Goal: Transaction & Acquisition: Purchase product/service

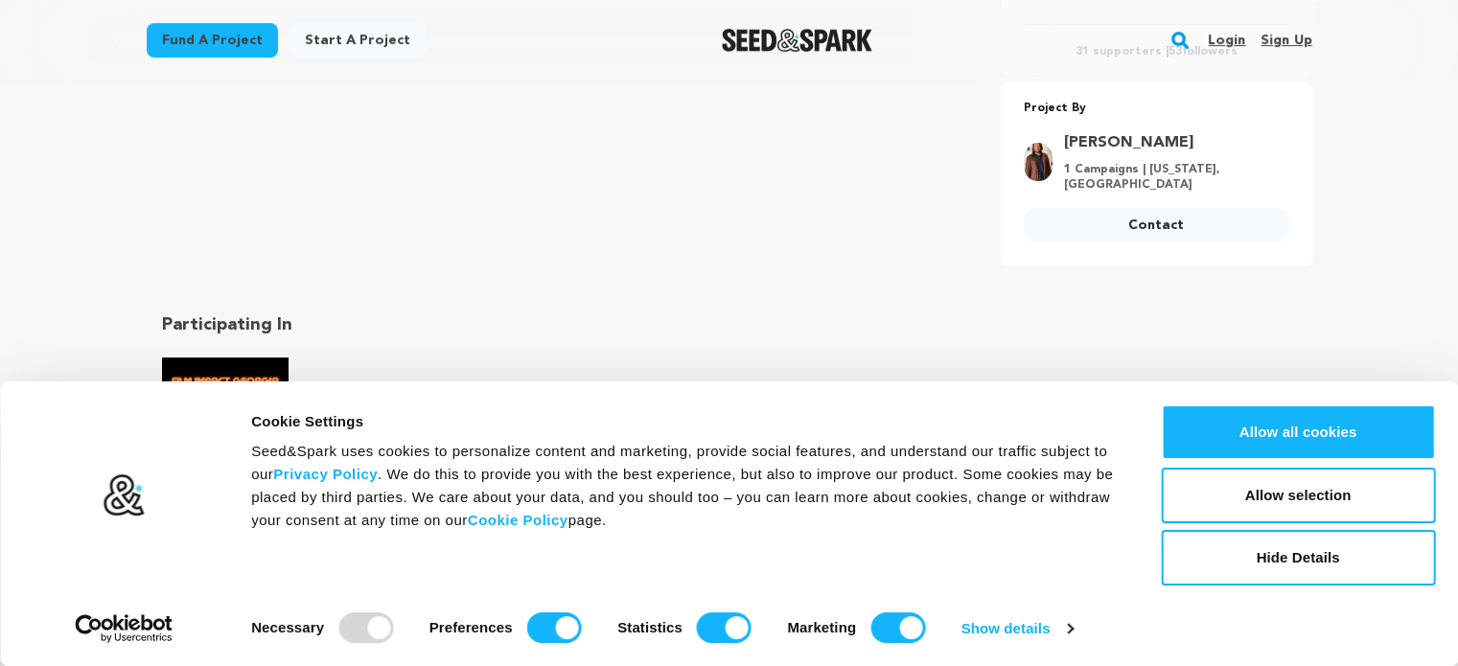
scroll to position [767, 0]
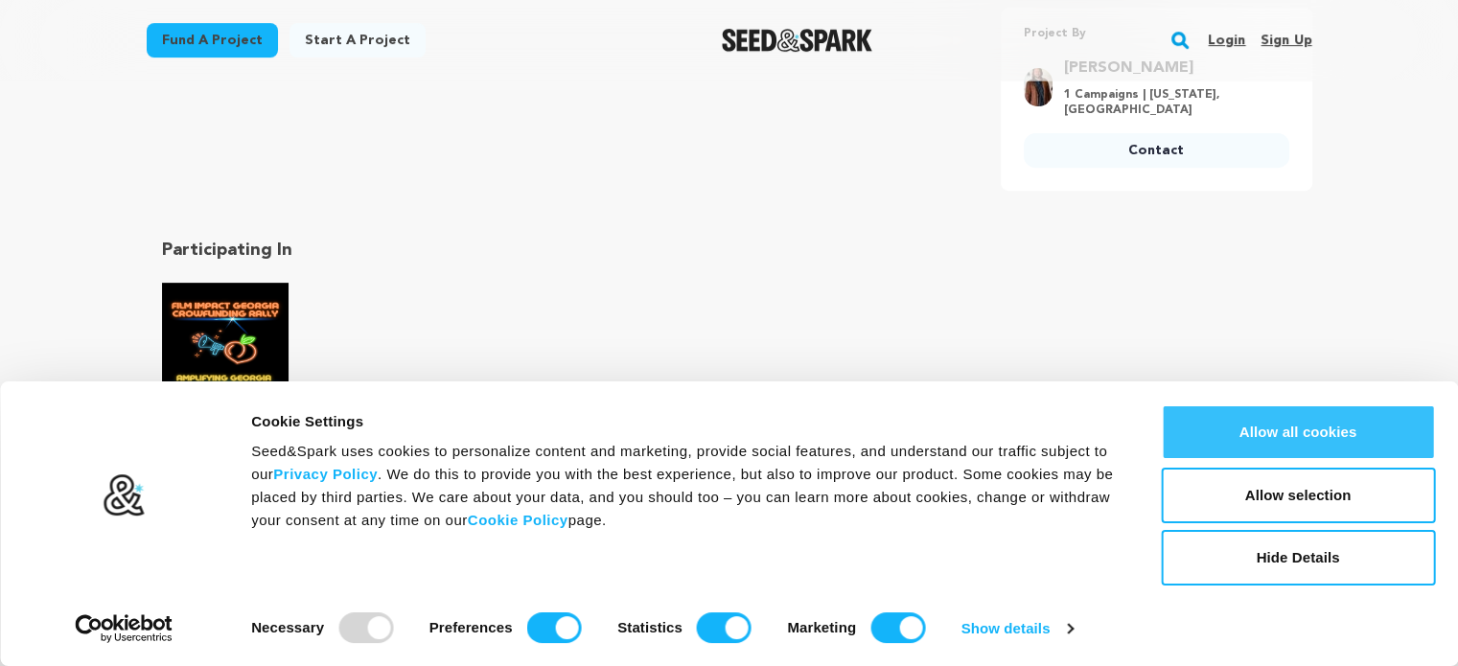
click at [1267, 421] on button "Allow all cookies" at bounding box center [1297, 432] width 274 height 56
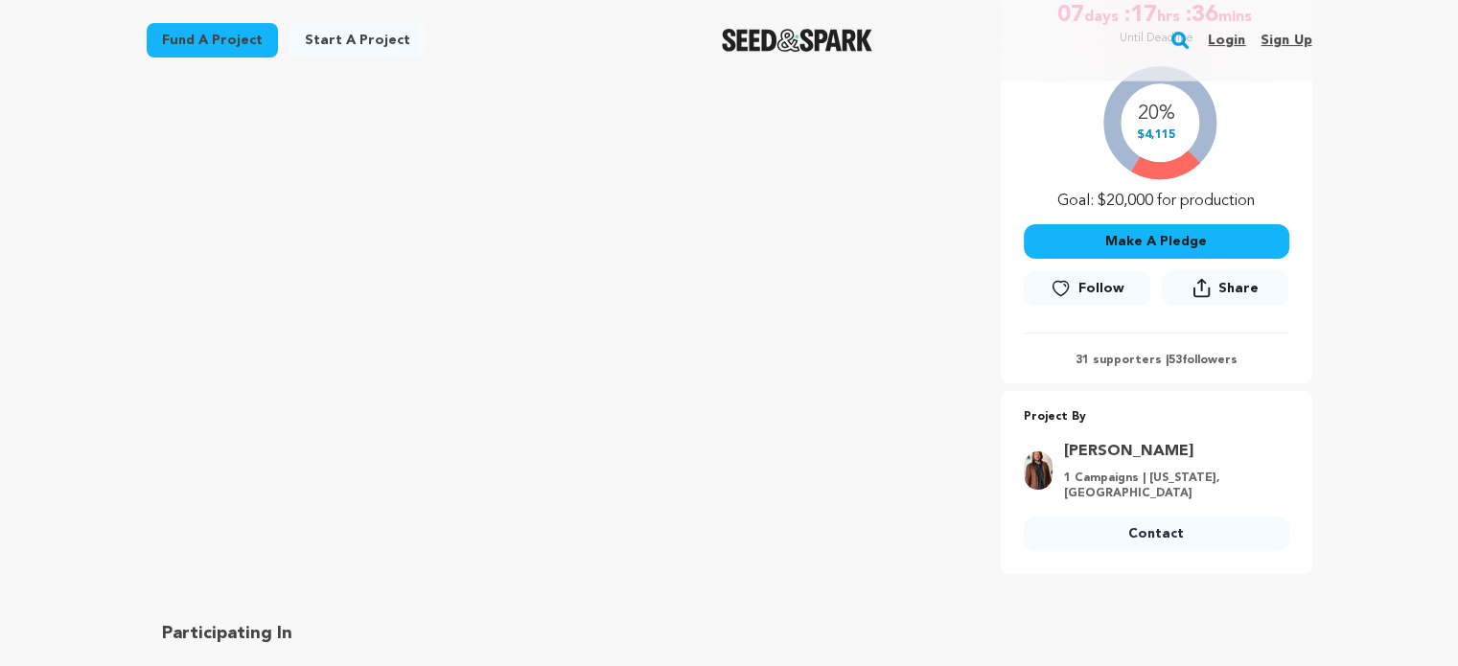
scroll to position [192, 0]
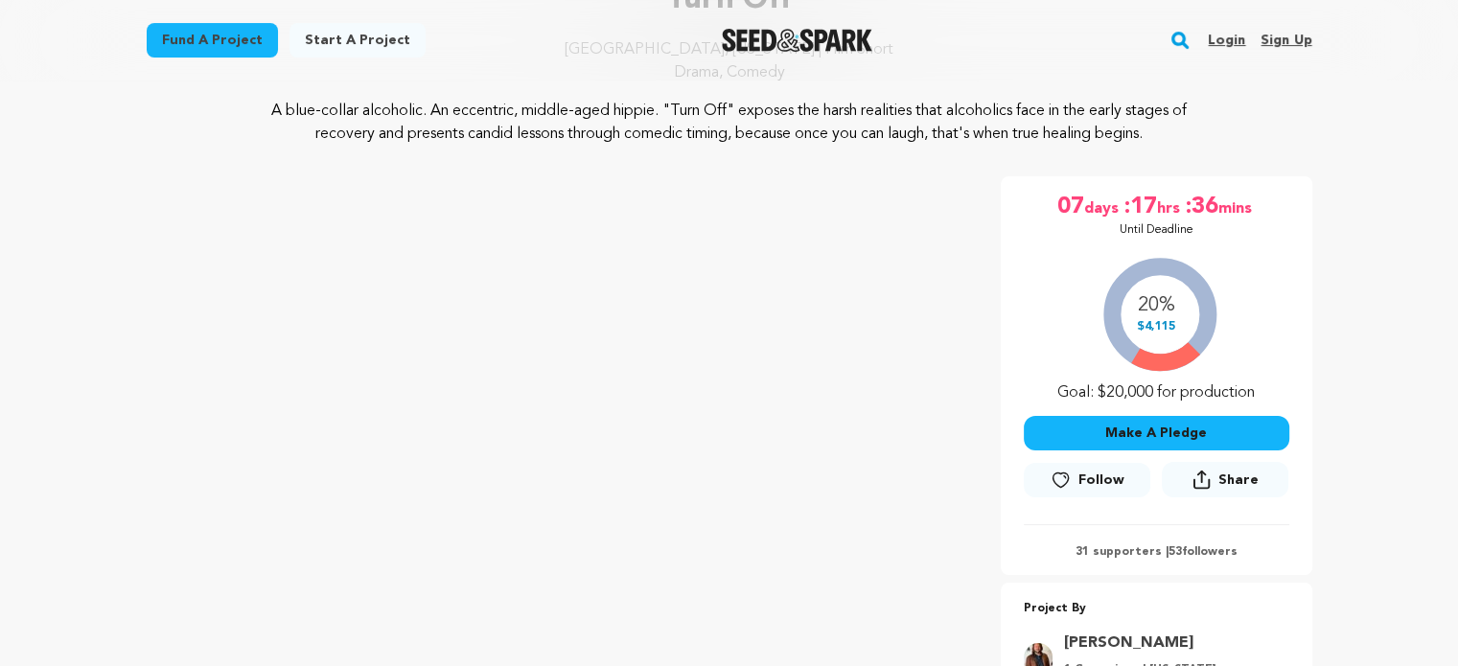
click at [1168, 434] on button "Make A Pledge" at bounding box center [1155, 433] width 265 height 34
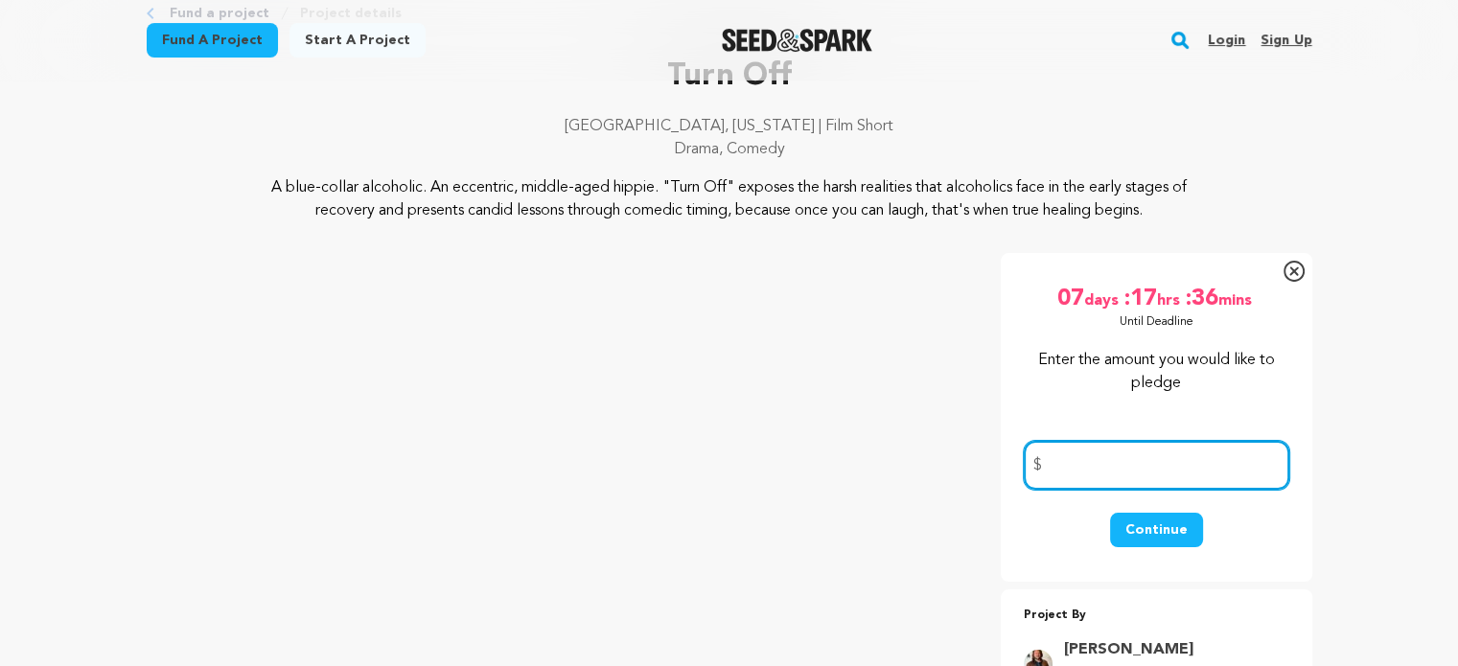
scroll to position [96, 0]
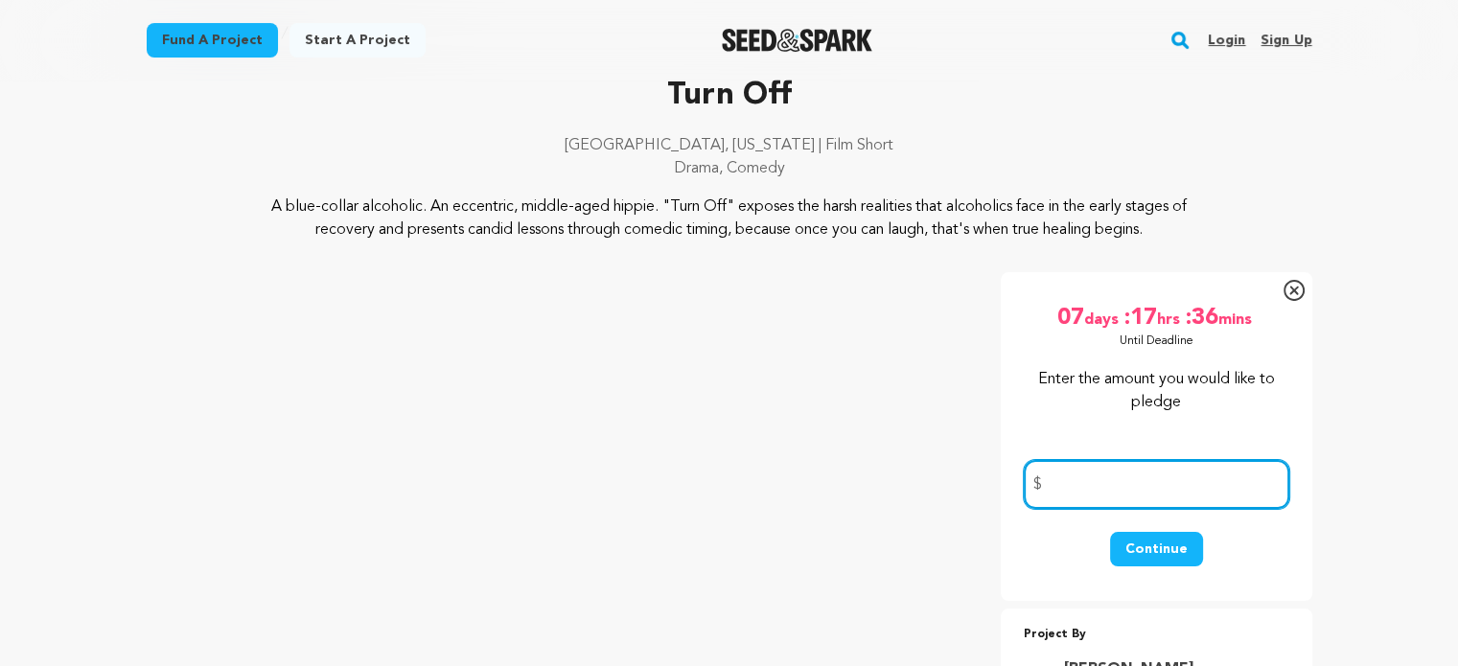
click at [1124, 478] on input "number" at bounding box center [1155, 484] width 265 height 49
type input "50"
click at [1148, 540] on button "Continue" at bounding box center [1156, 549] width 93 height 34
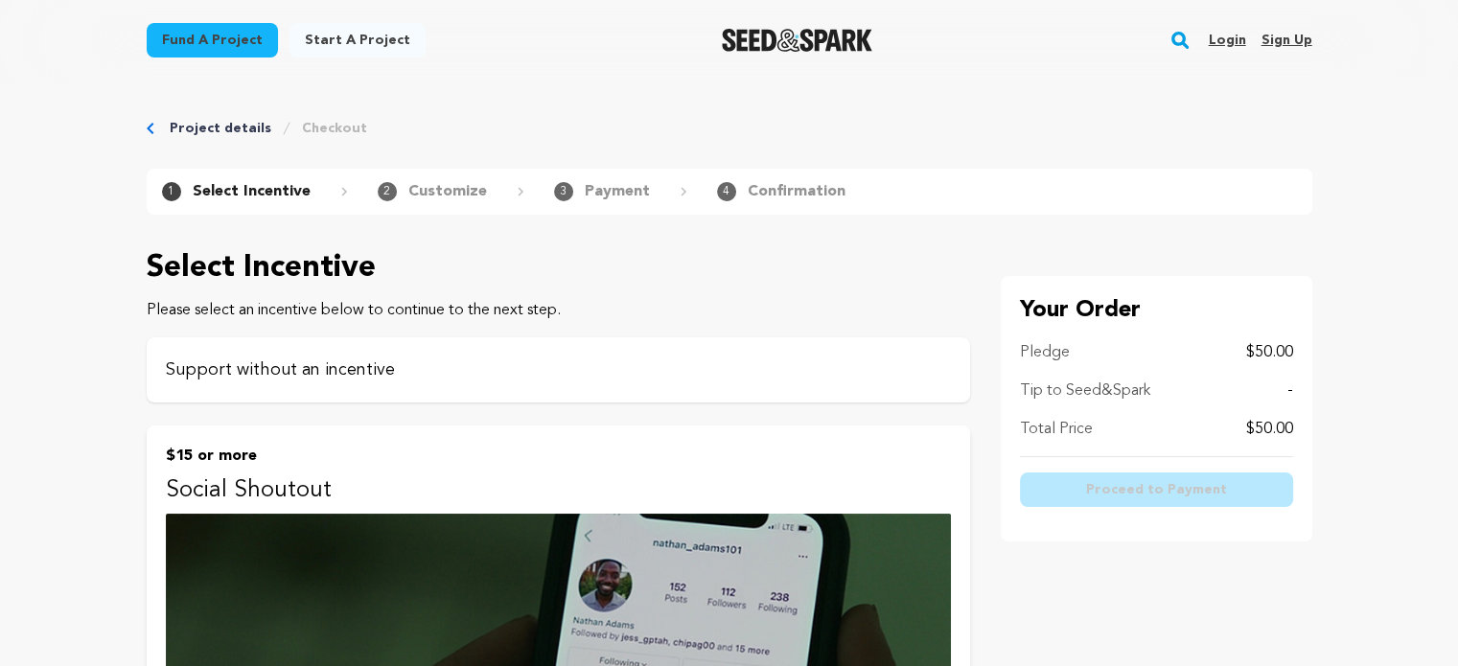
click at [809, 379] on p "Support without an incentive" at bounding box center [558, 369] width 785 height 27
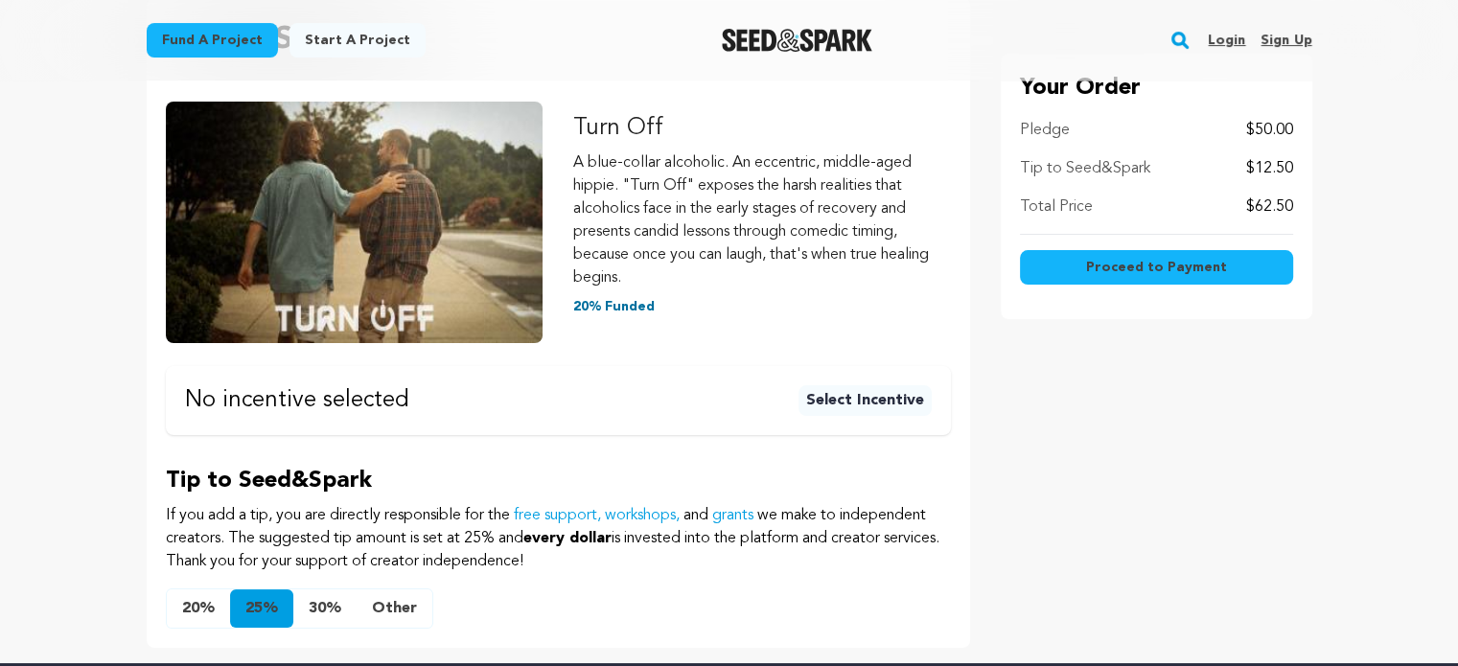
scroll to position [287, 0]
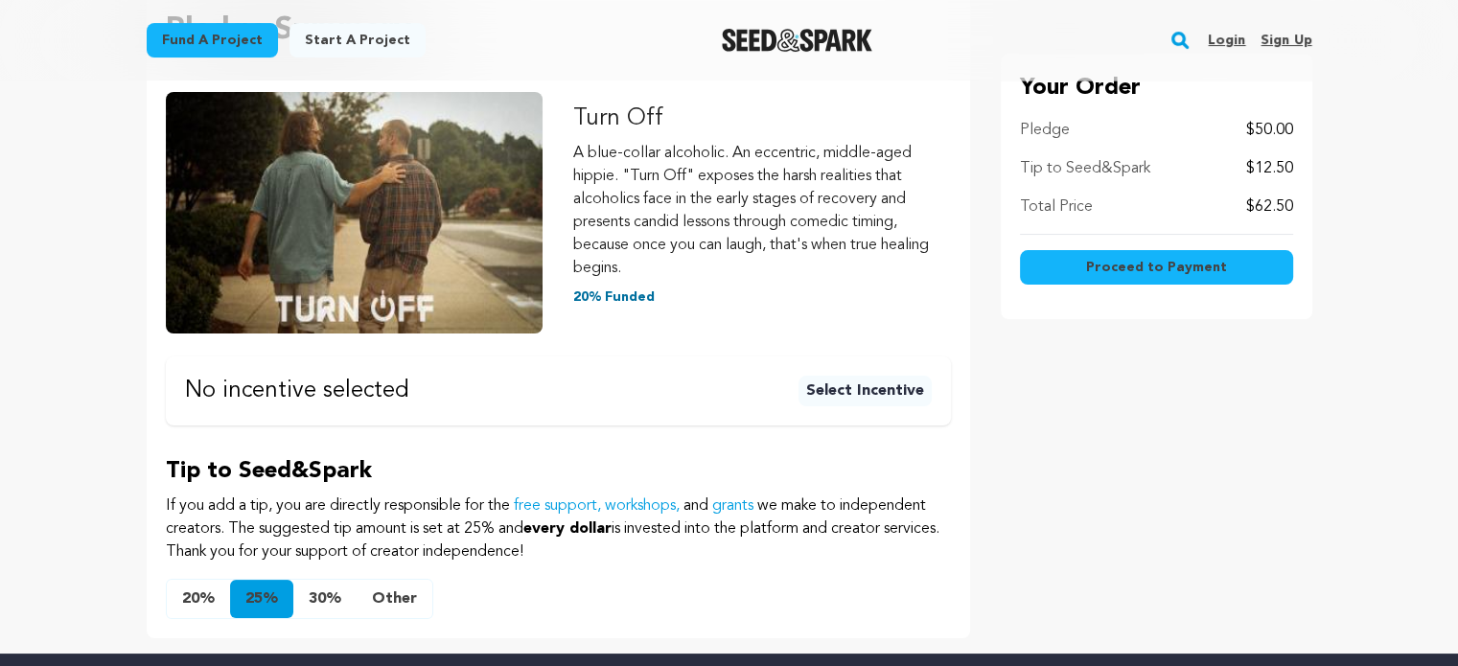
click at [203, 599] on button "20%" at bounding box center [198, 599] width 63 height 38
click at [890, 394] on button "Select Incentive" at bounding box center [864, 391] width 133 height 31
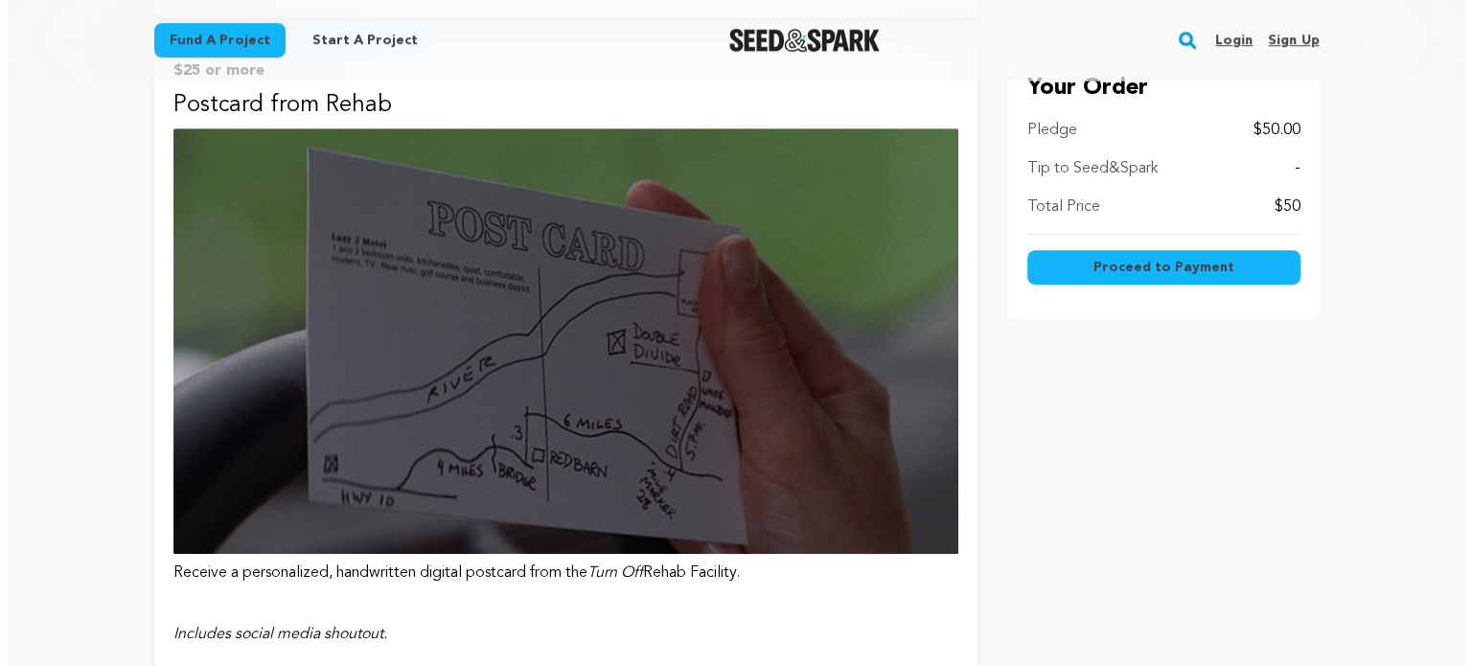
scroll to position [958, 0]
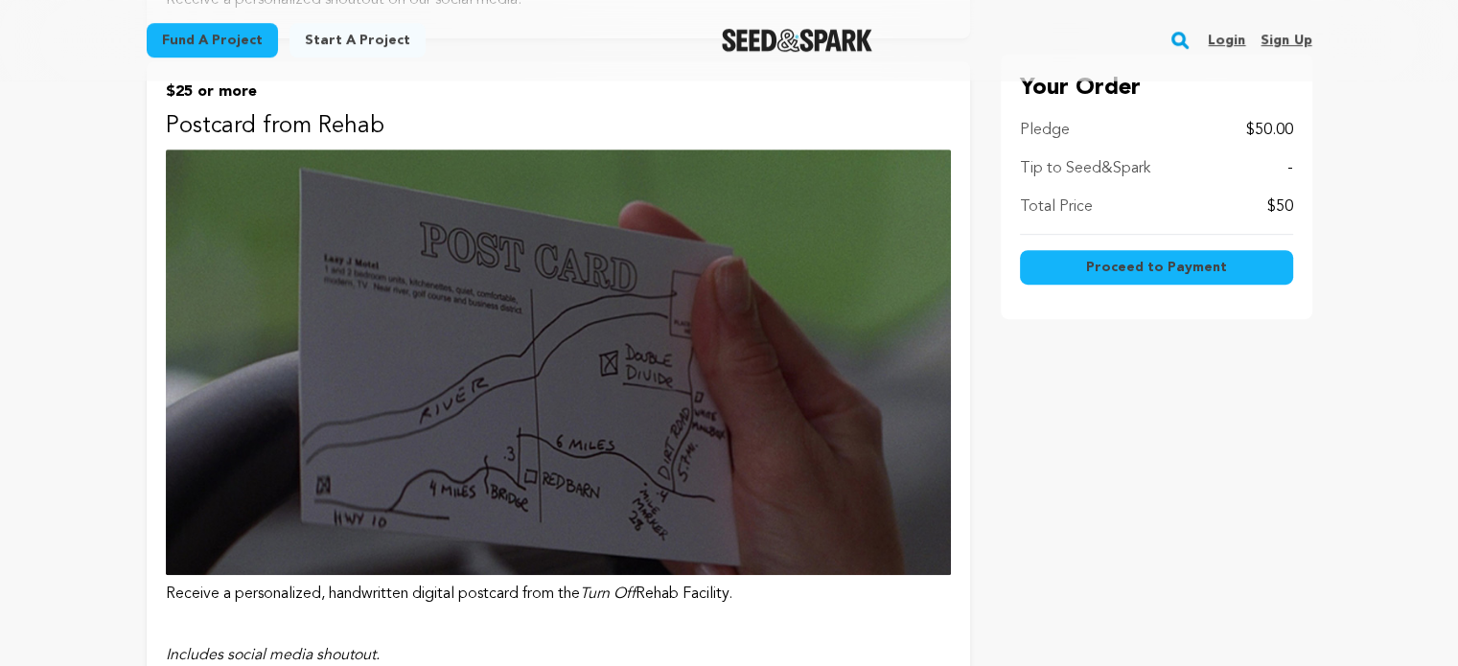
click at [1170, 265] on span "Proceed to Payment" at bounding box center [1156, 267] width 141 height 19
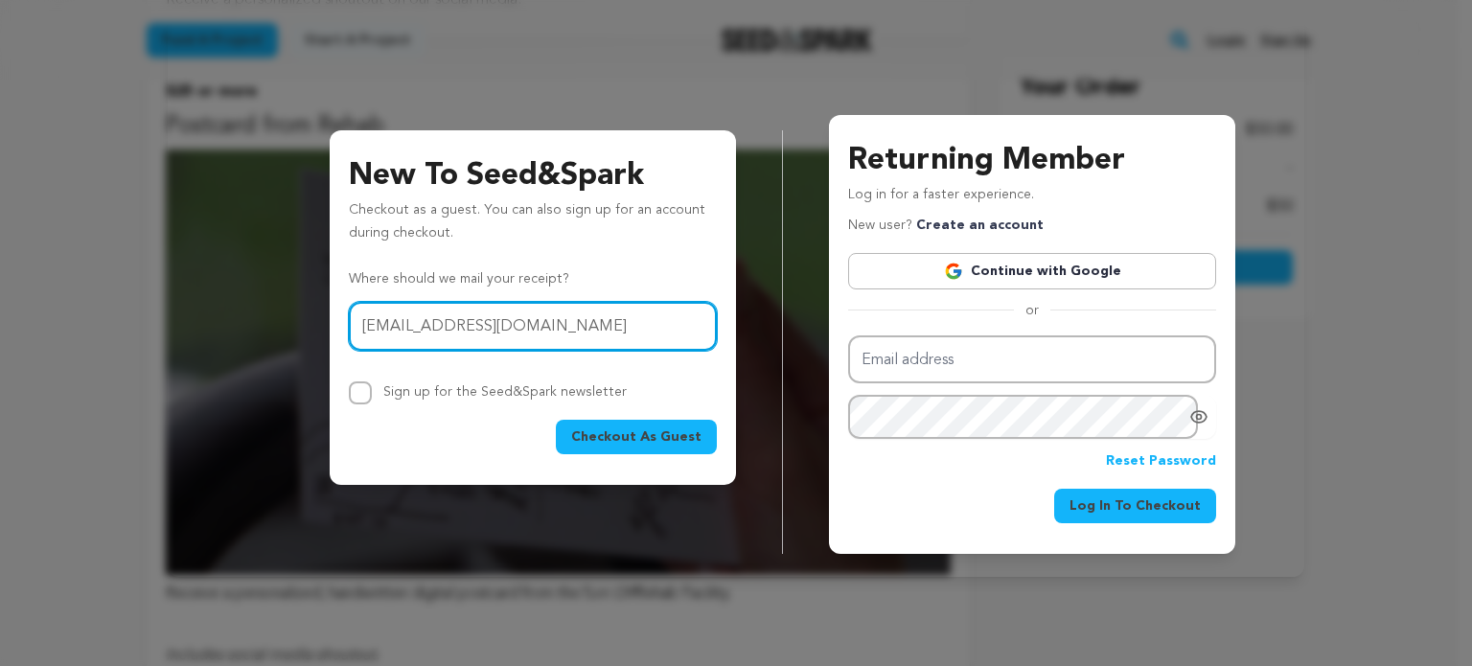
type input "ldzmomx3@aol.com"
click at [636, 436] on span "Checkout As Guest" at bounding box center [636, 436] width 130 height 19
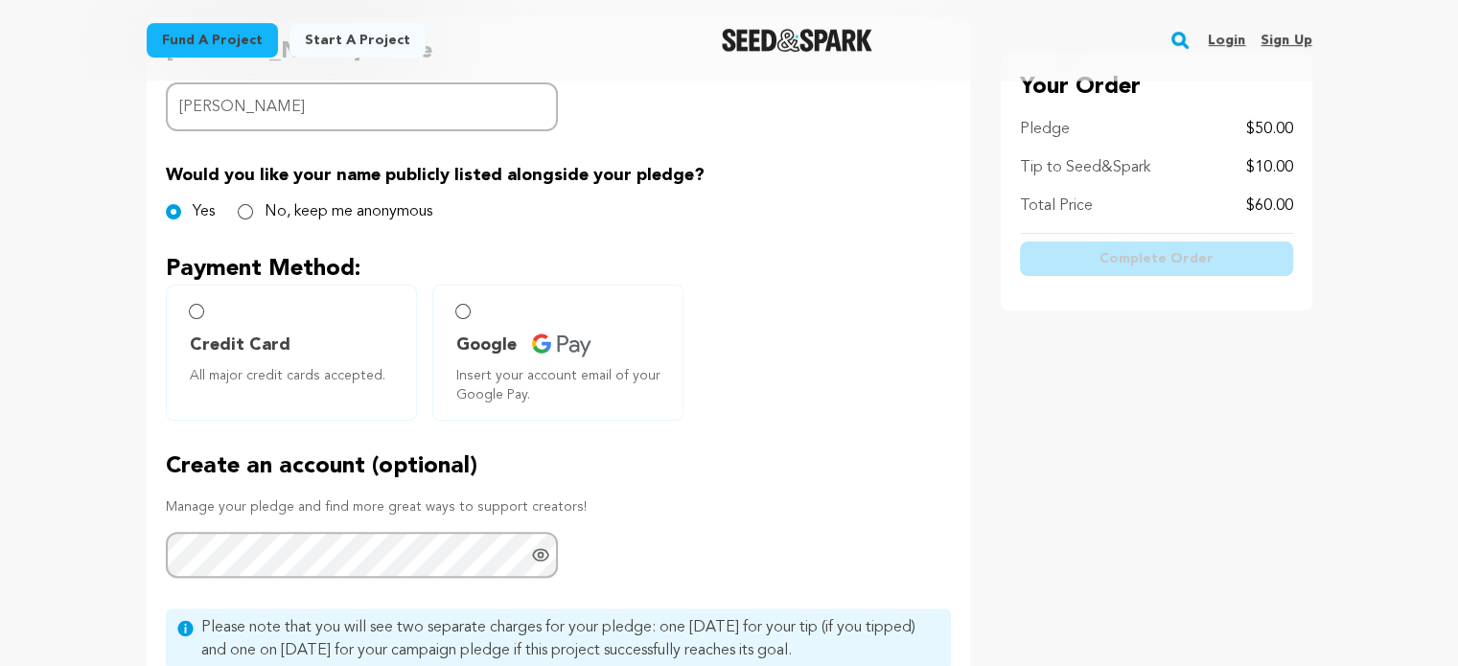
scroll to position [479, 0]
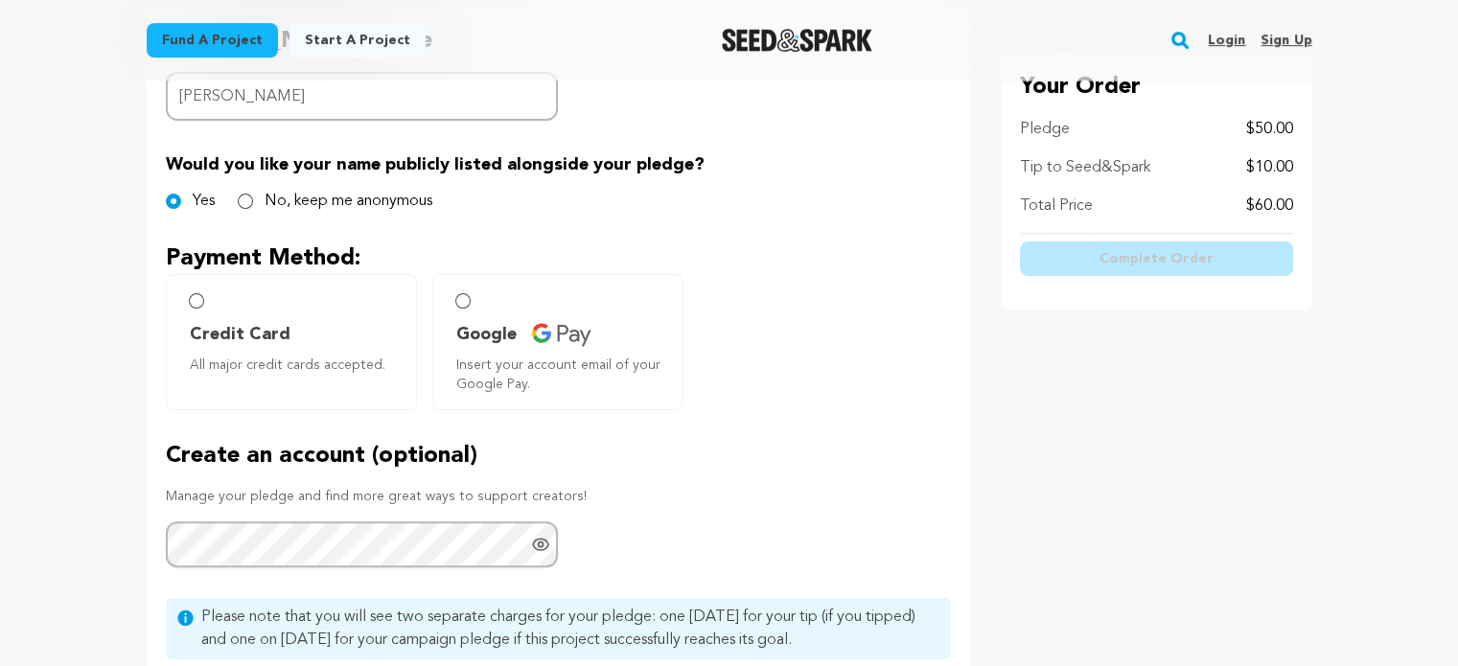
type input "[PERSON_NAME]"
click at [199, 298] on input "Credit Card All major credit cards accepted." at bounding box center [196, 300] width 15 height 15
radio input "false"
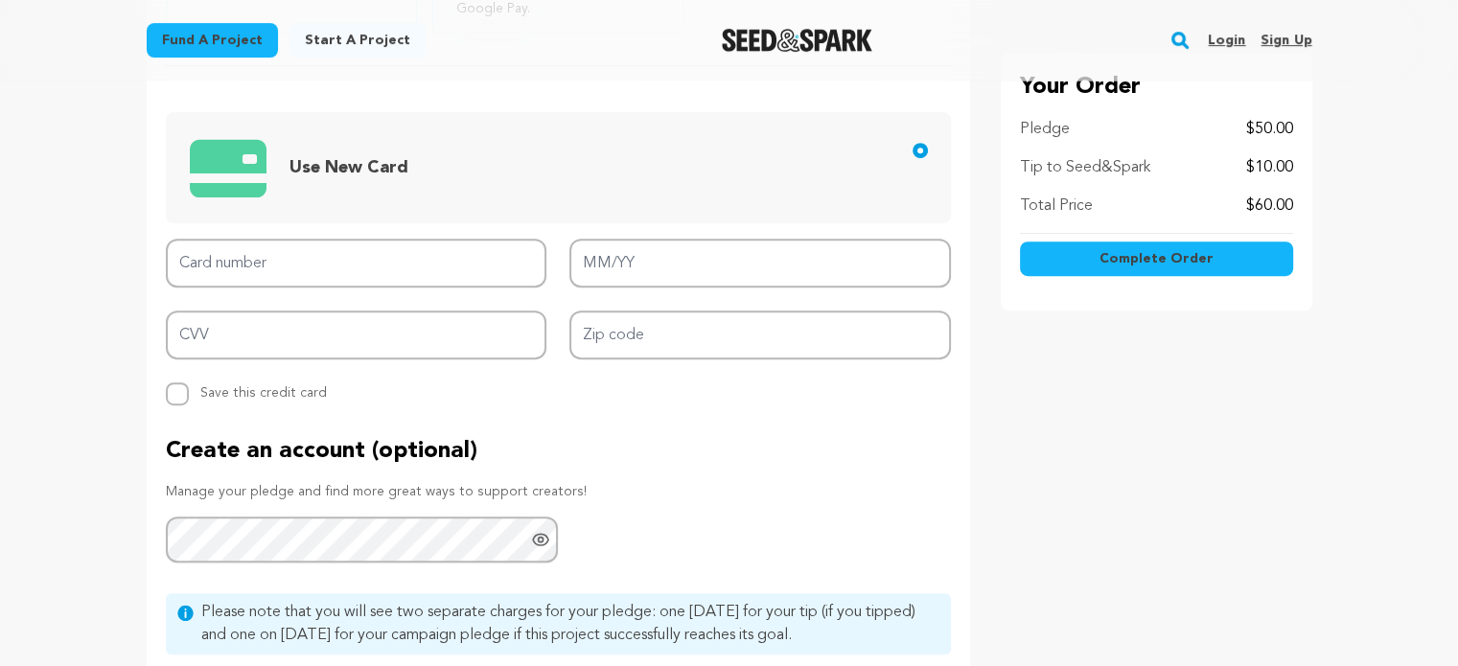
scroll to position [862, 0]
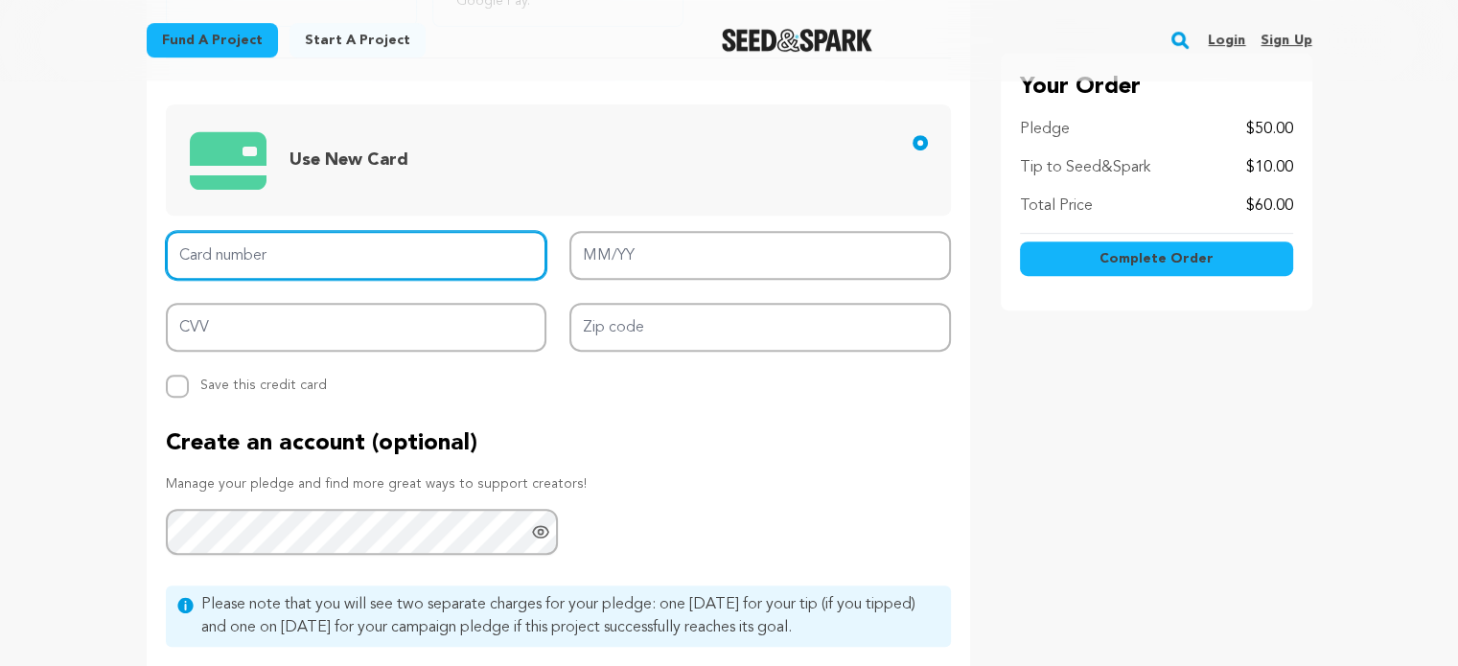
click at [312, 264] on input "Card number" at bounding box center [356, 255] width 381 height 49
type input "[CREDIT_CARD_NUMBER]"
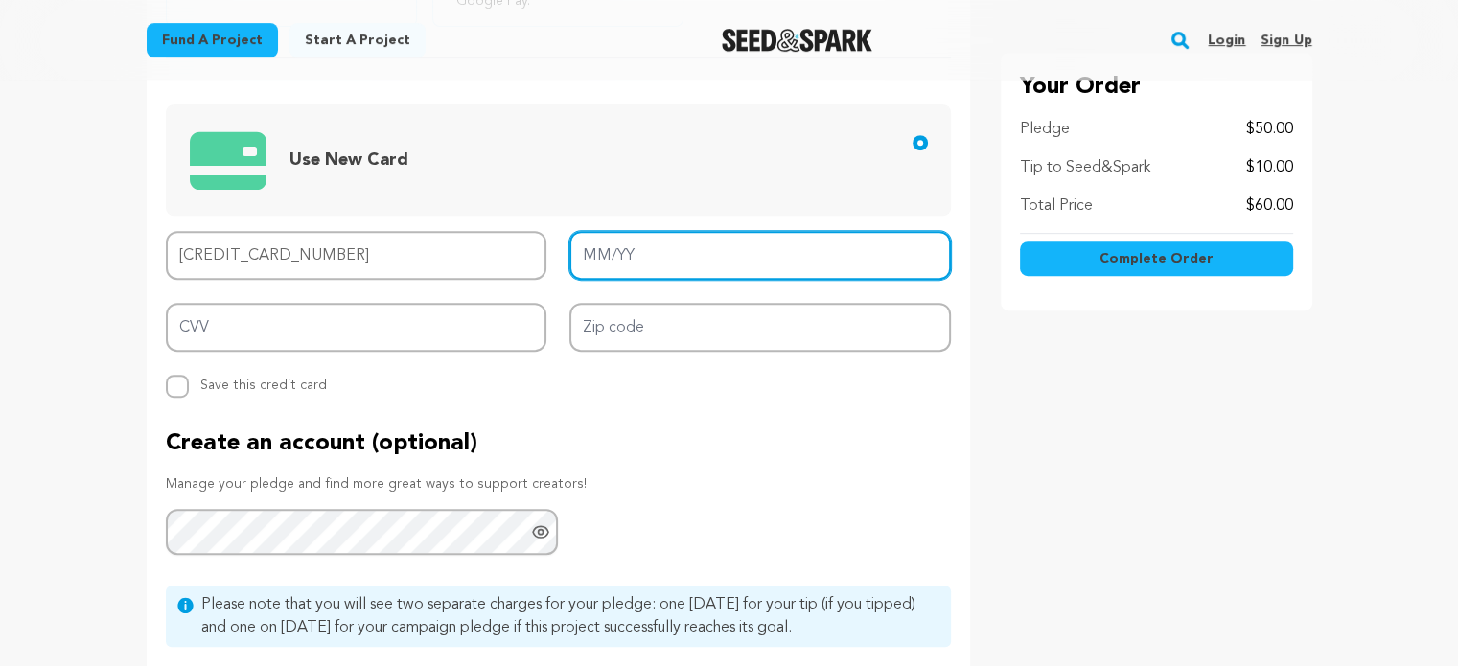
type input "03/26"
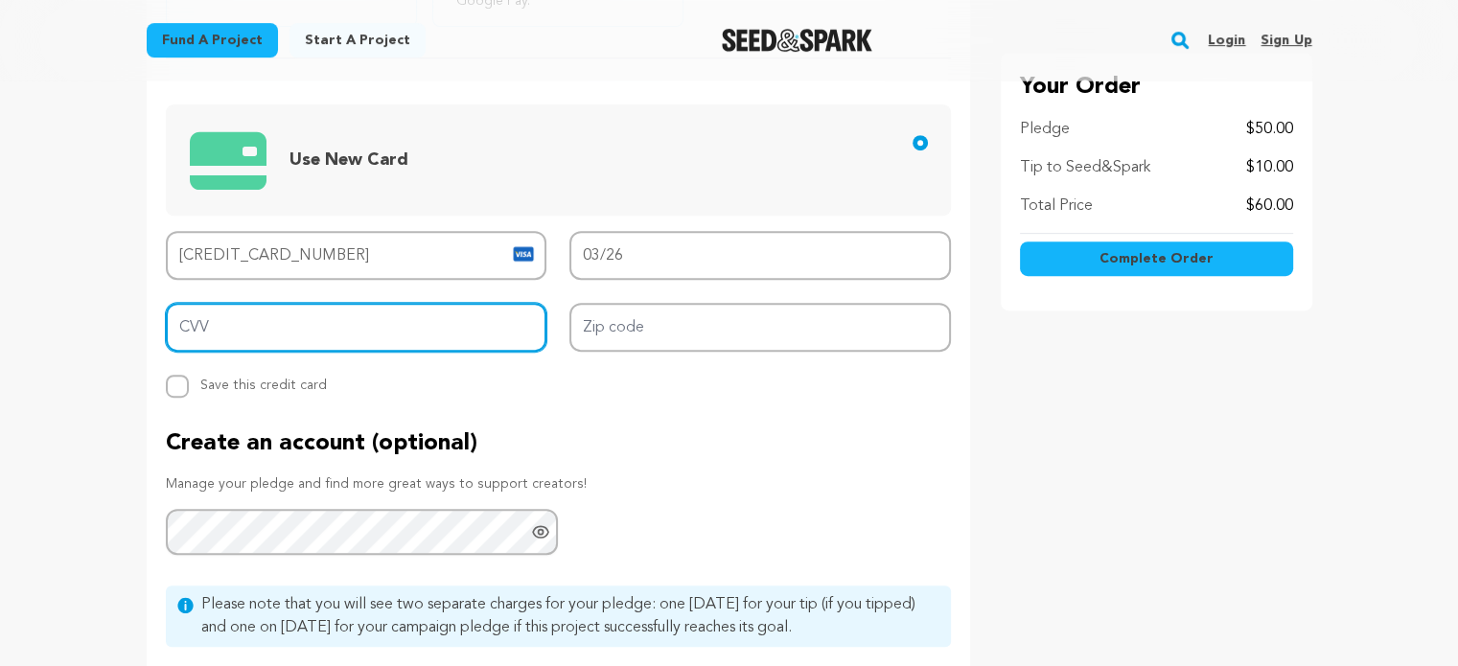
click at [418, 332] on input "CVV" at bounding box center [356, 327] width 381 height 49
type input "851"
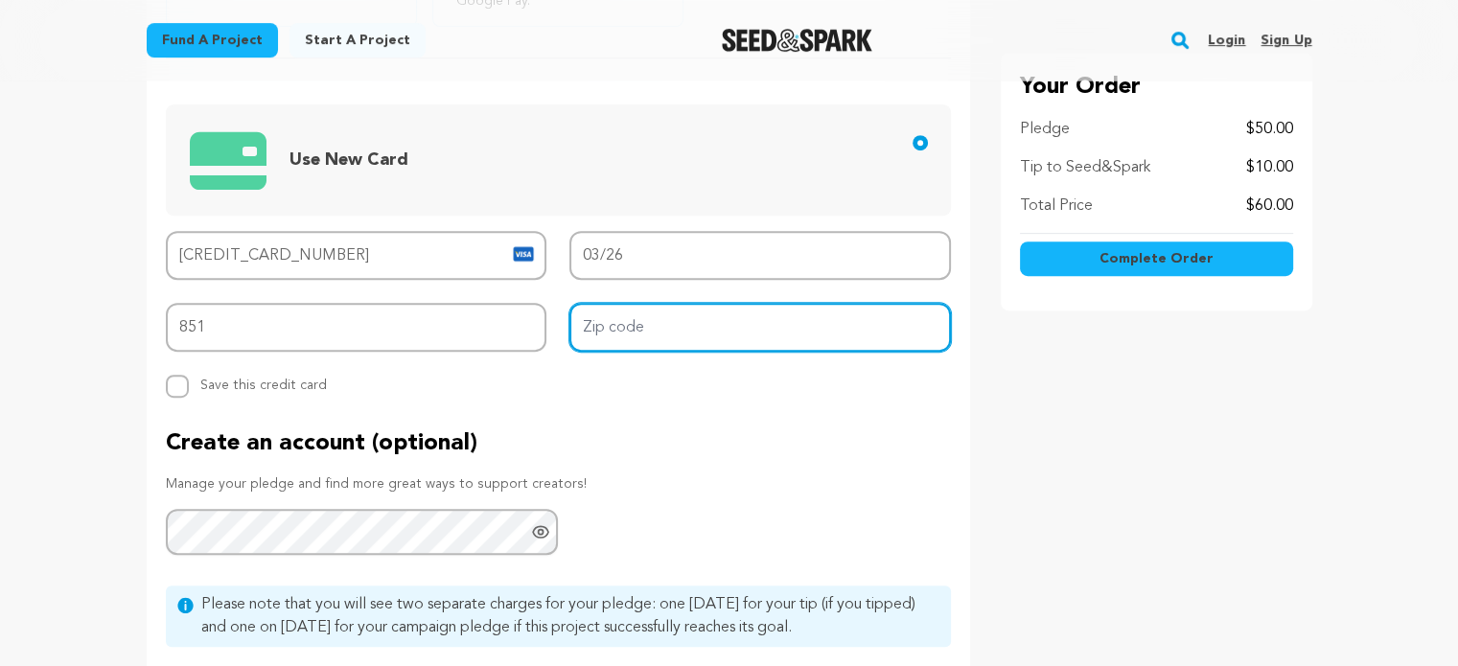
click at [717, 325] on input "Zip code" at bounding box center [759, 327] width 381 height 49
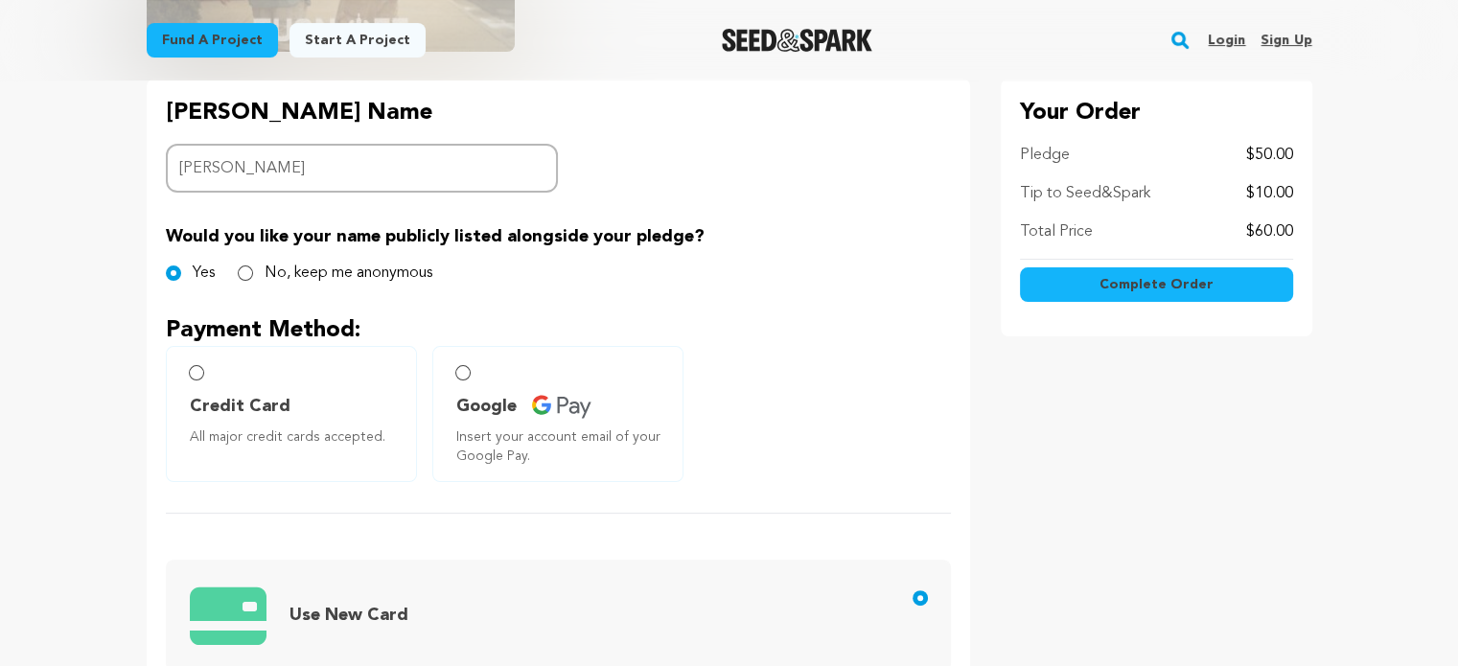
scroll to position [383, 0]
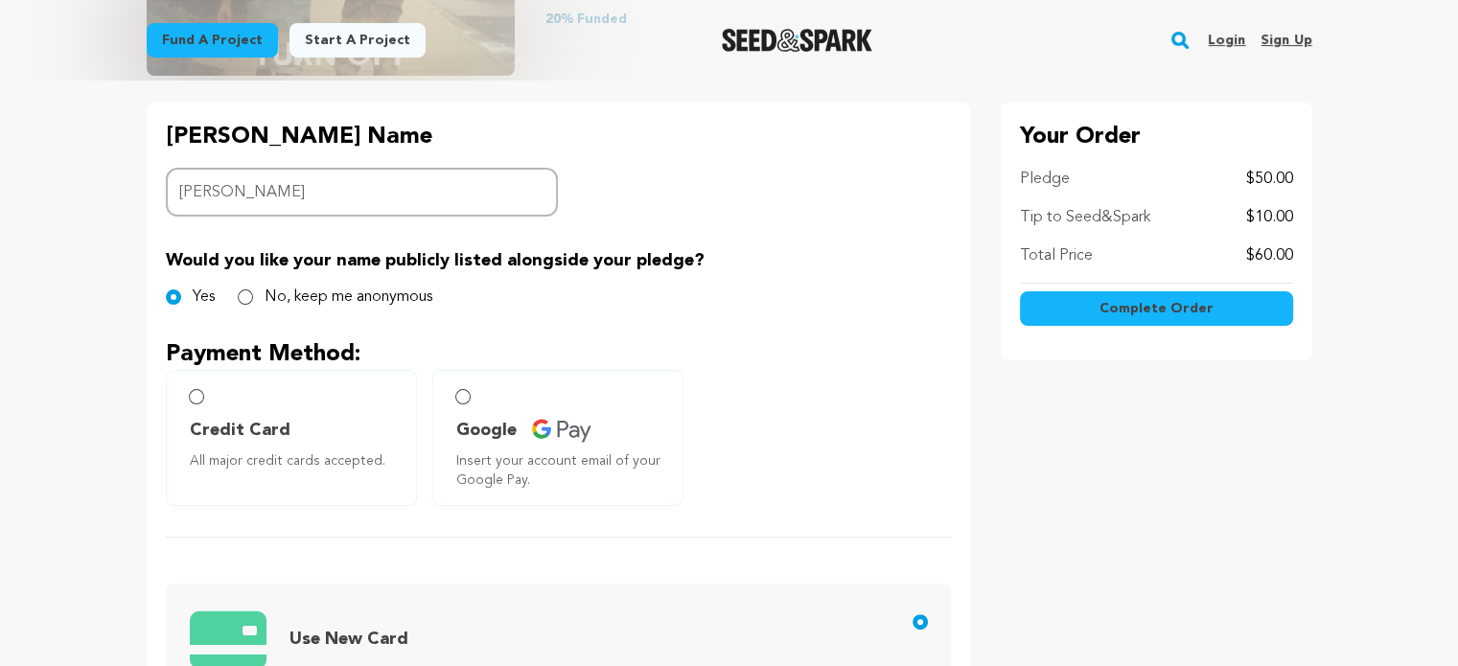
type input "30043"
click at [1179, 308] on span "Complete Order" at bounding box center [1156, 308] width 114 height 19
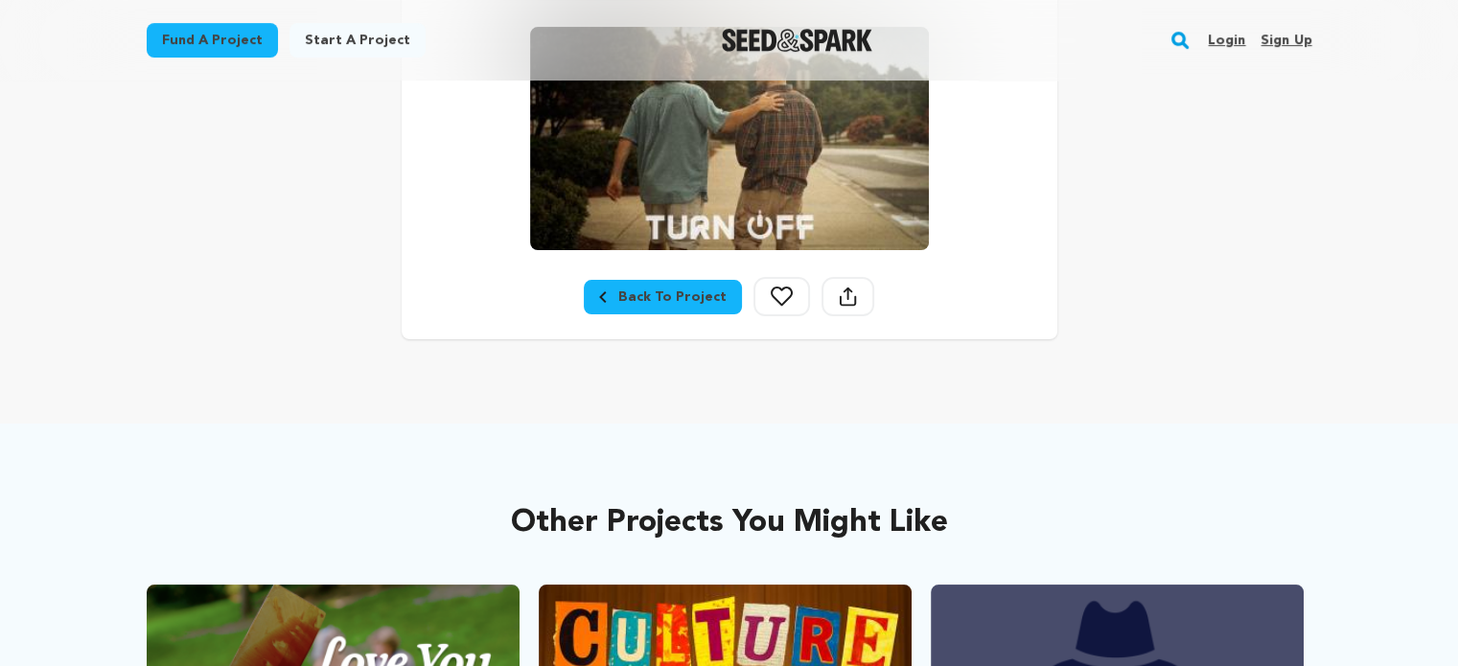
scroll to position [862, 0]
